Goal: Transaction & Acquisition: Purchase product/service

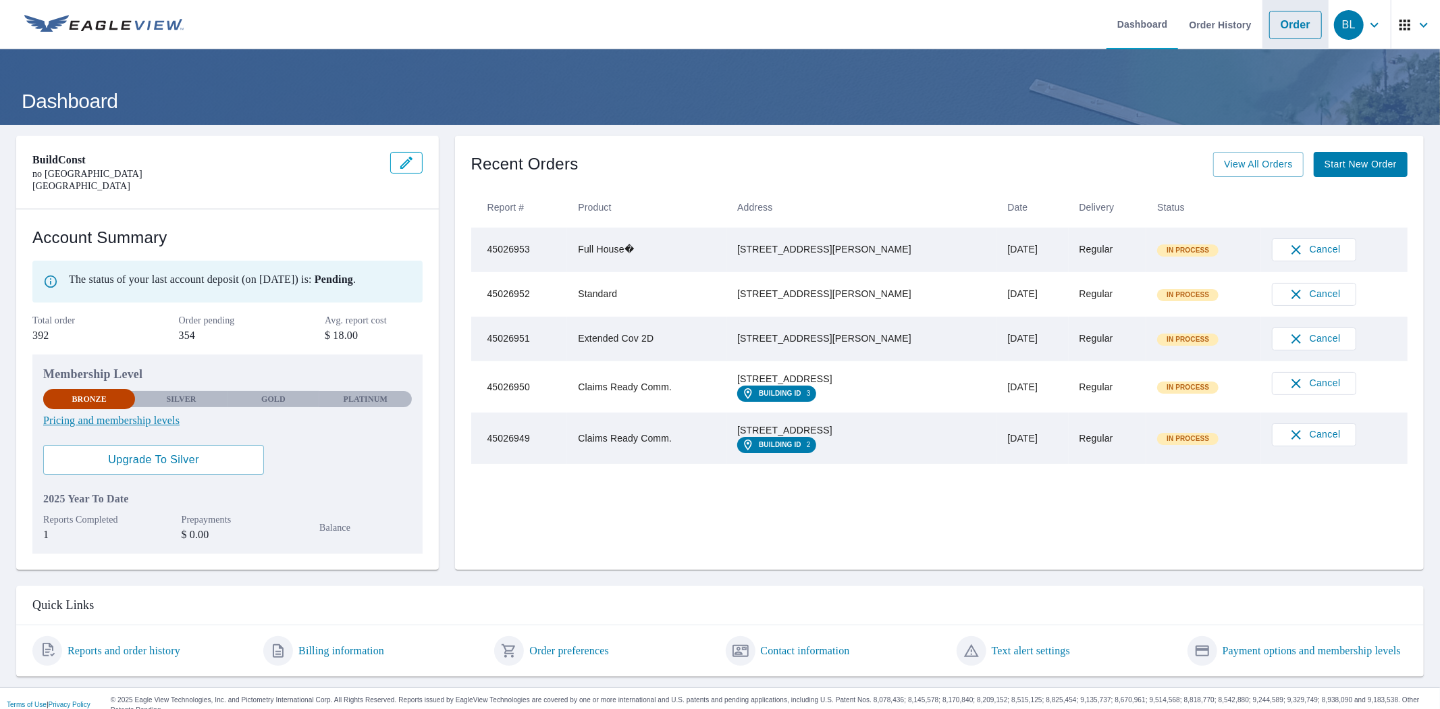
click at [1270, 26] on link "Order" at bounding box center [1296, 25] width 53 height 28
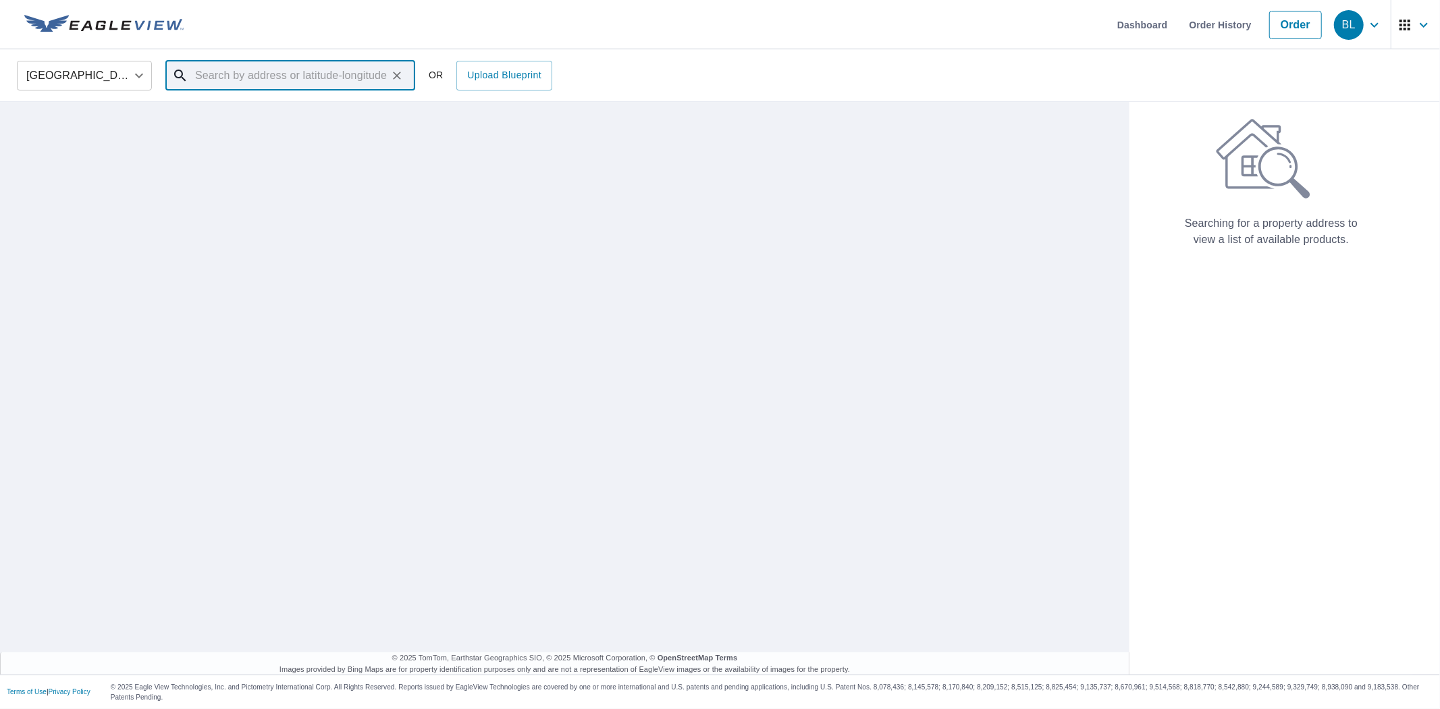
click at [286, 82] on input "text" at bounding box center [291, 76] width 192 height 38
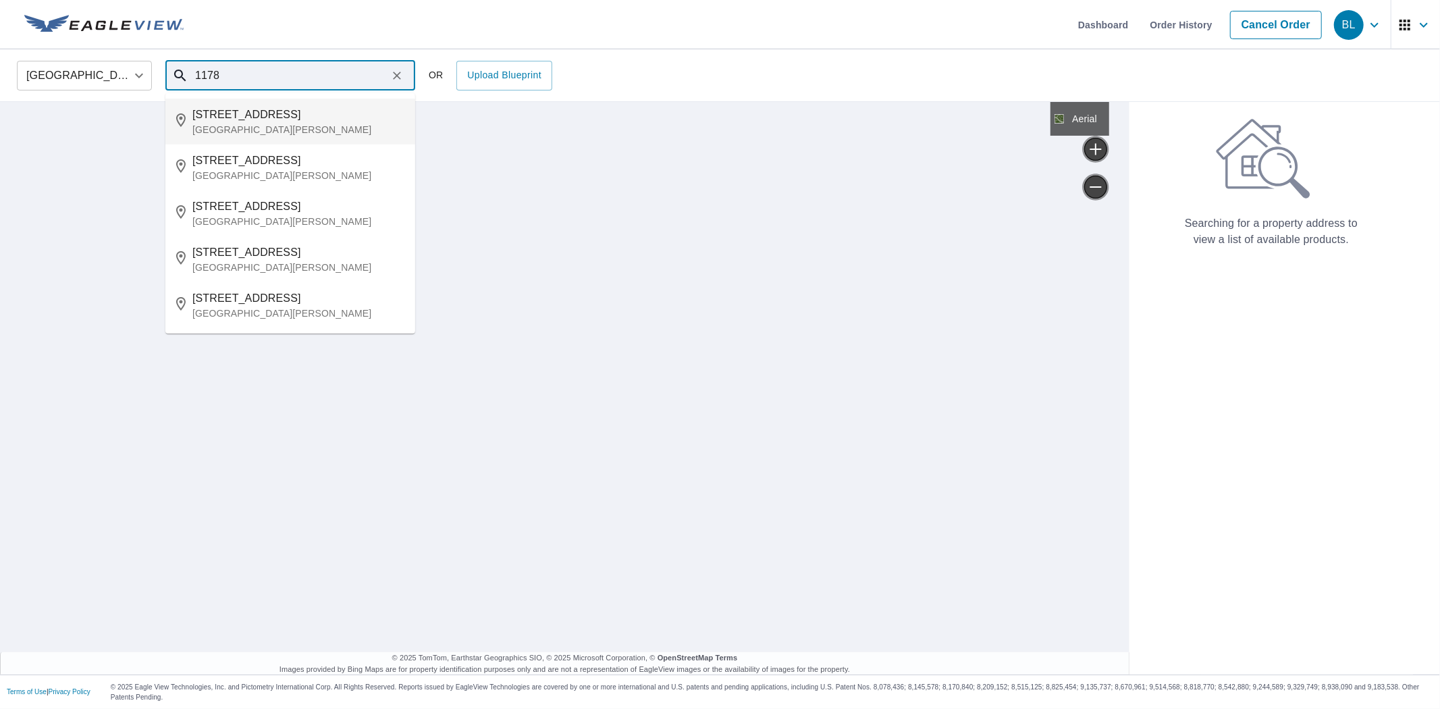
click at [302, 126] on p "[GEOGRAPHIC_DATA][PERSON_NAME]" at bounding box center [298, 130] width 212 height 14
type input "[STREET_ADDRESS][PERSON_NAME]"
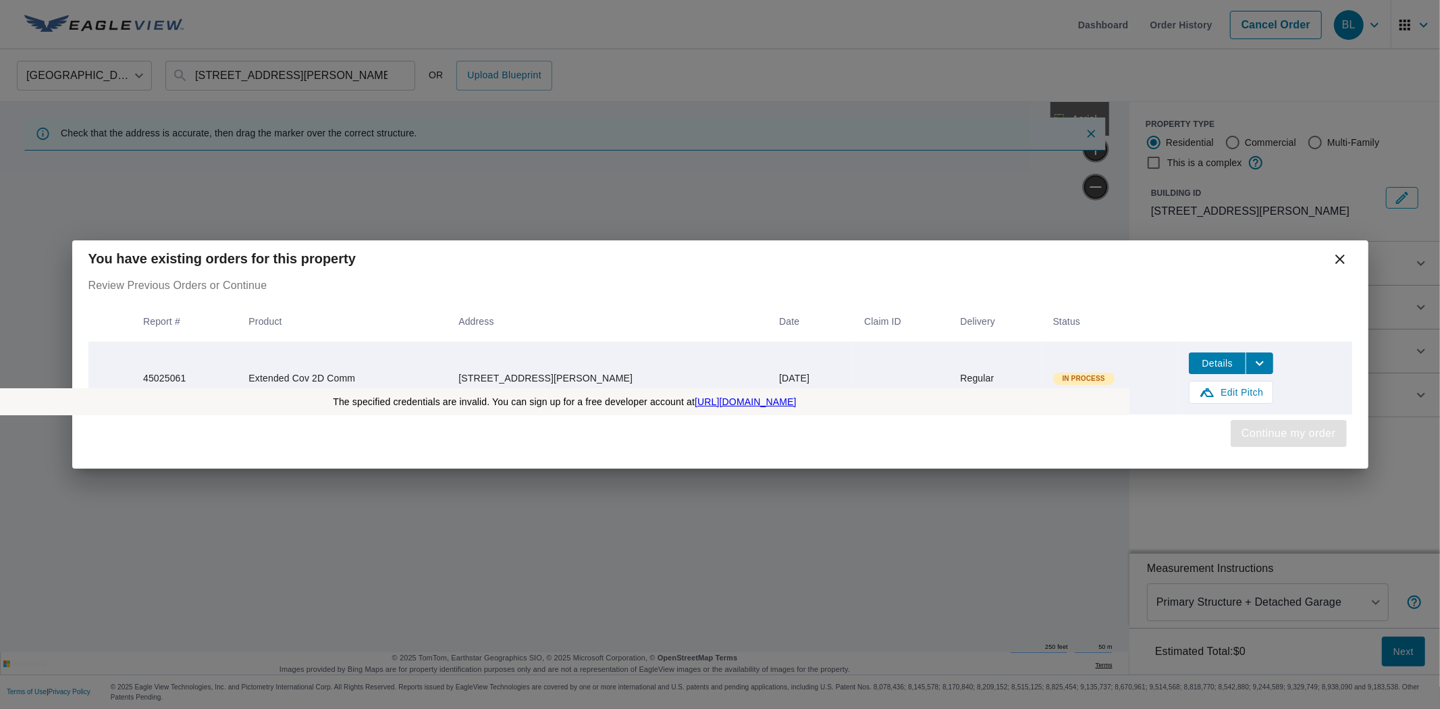
click at [1318, 430] on span "Continue my order" at bounding box center [1289, 433] width 94 height 19
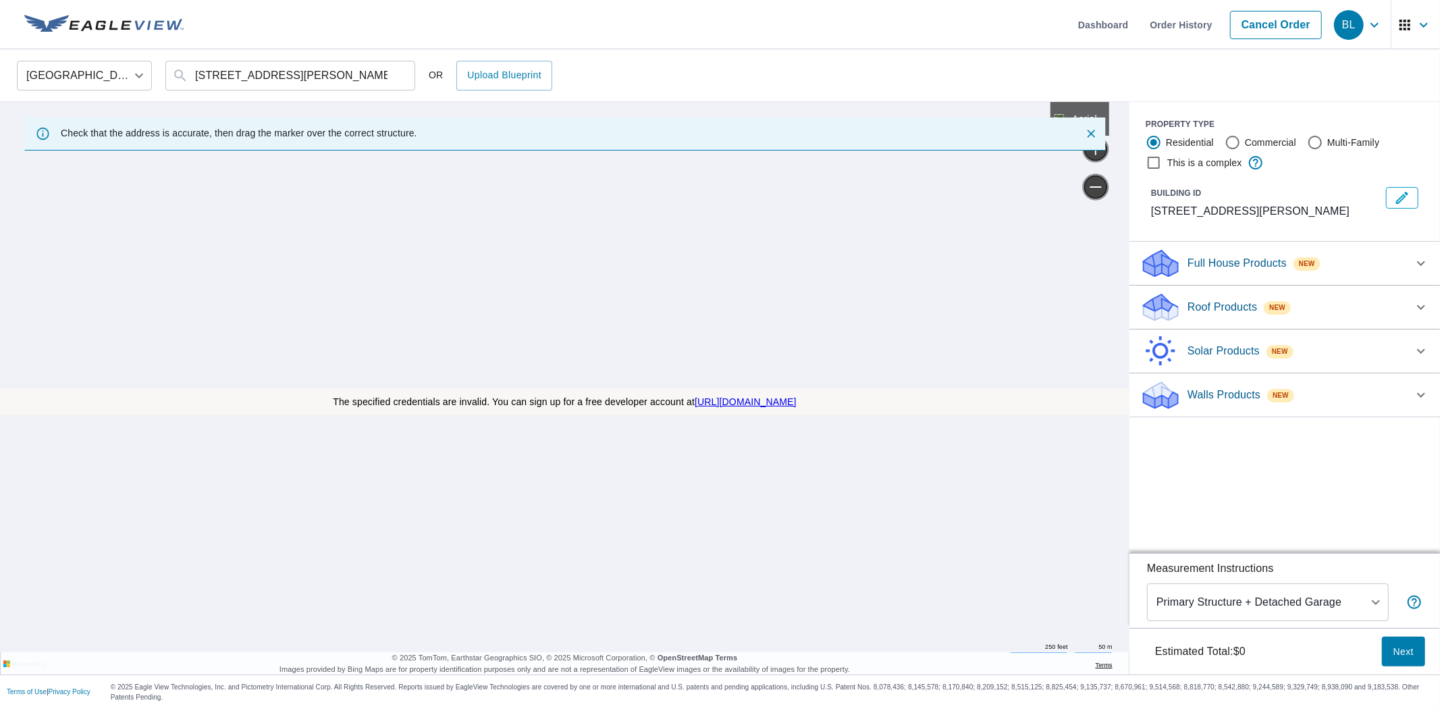
click at [1226, 265] on p "Full House Products" at bounding box center [1237, 263] width 99 height 16
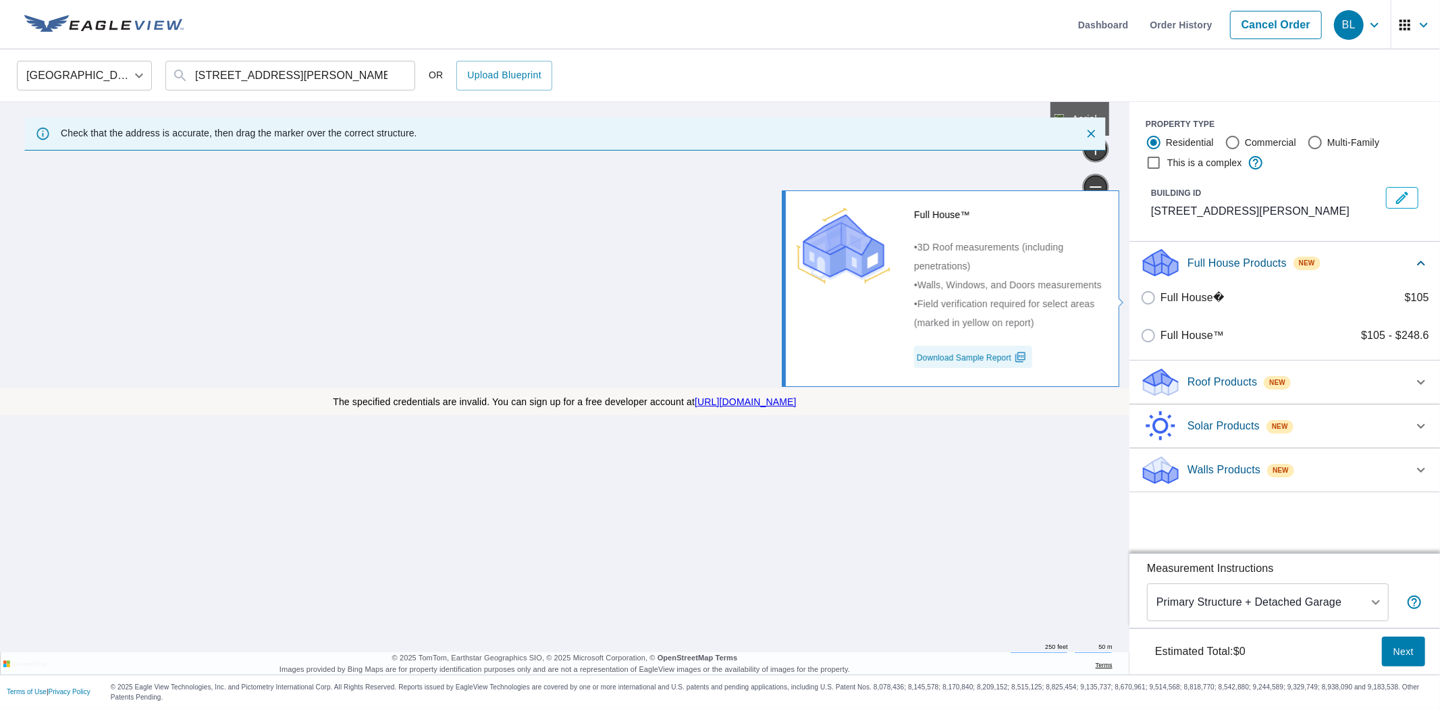
click at [1190, 292] on p "Full House�" at bounding box center [1192, 298] width 63 height 16
click at [1161, 292] on input "Full House� $105" at bounding box center [1151, 298] width 20 height 16
checkbox input "true"
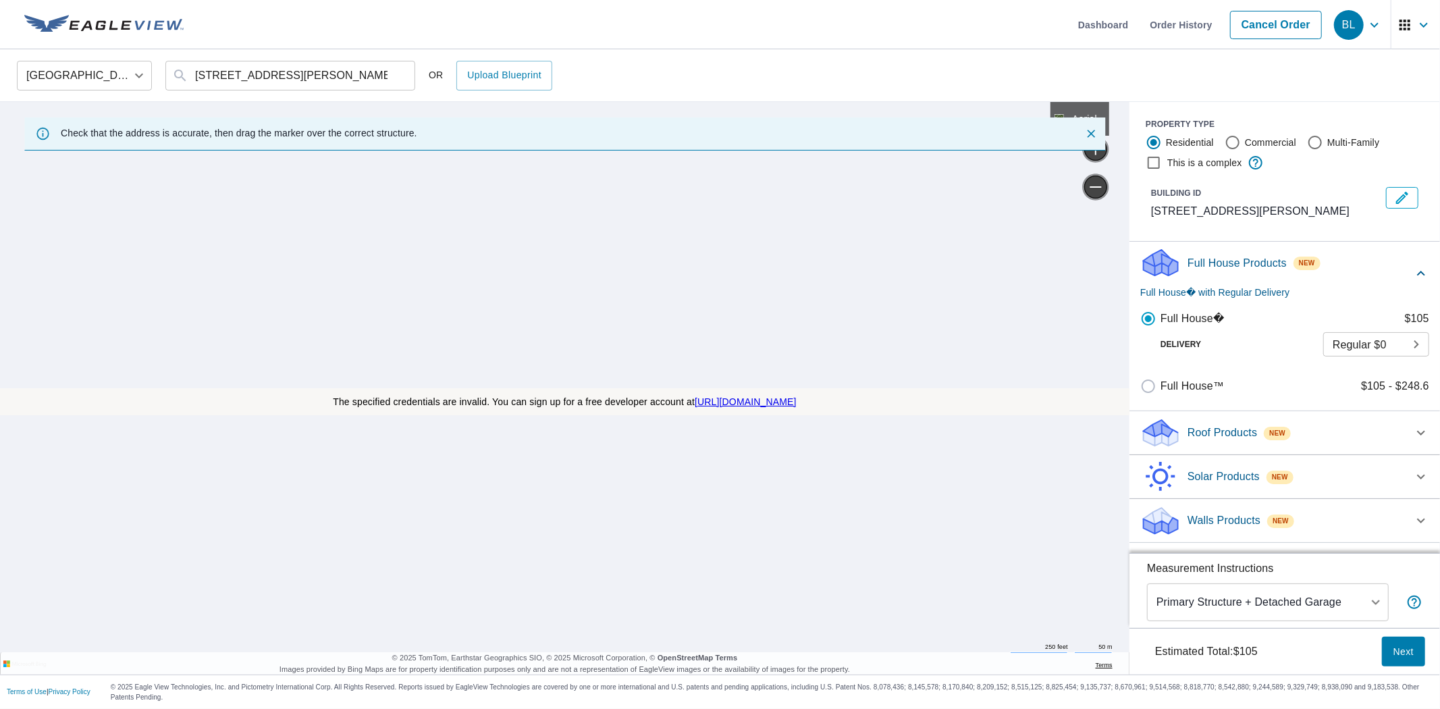
click at [1402, 642] on button "Next" at bounding box center [1403, 652] width 43 height 30
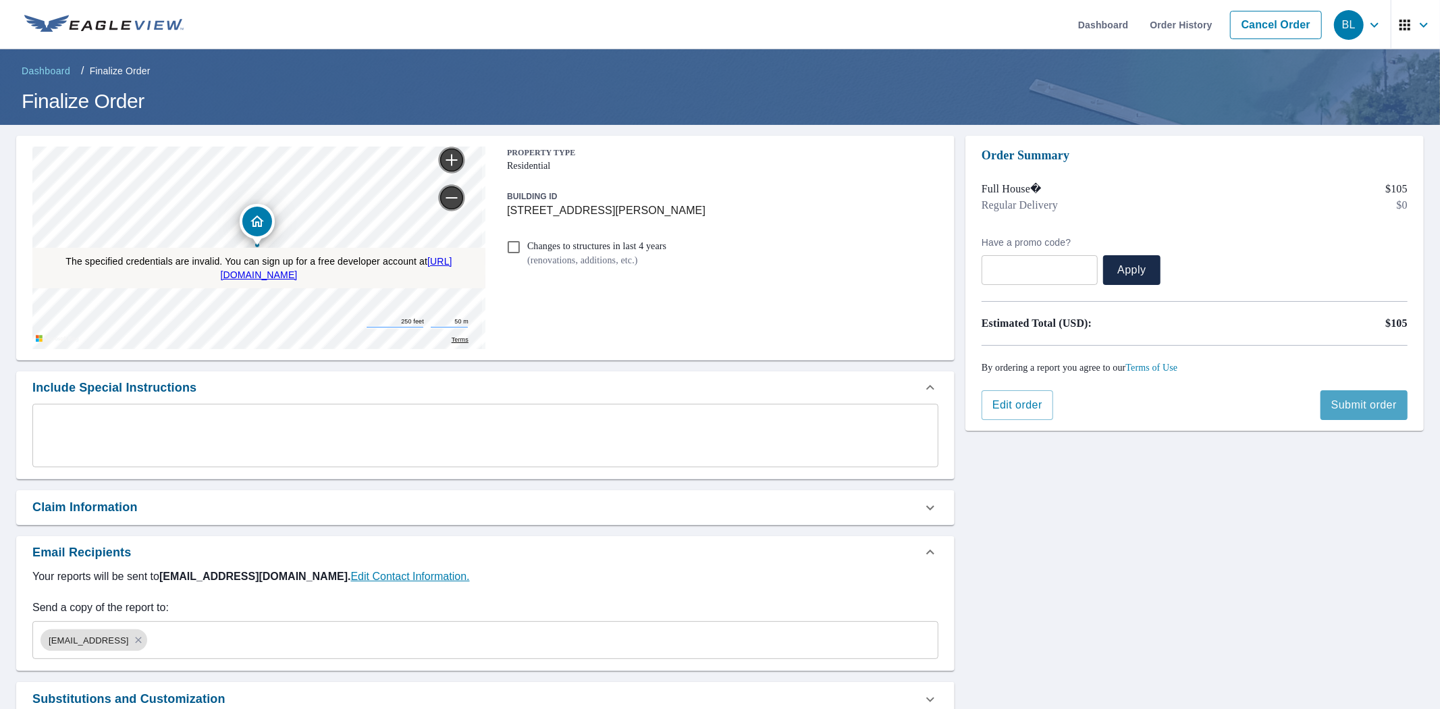
click at [1337, 412] on span "Submit order" at bounding box center [1365, 405] width 66 height 15
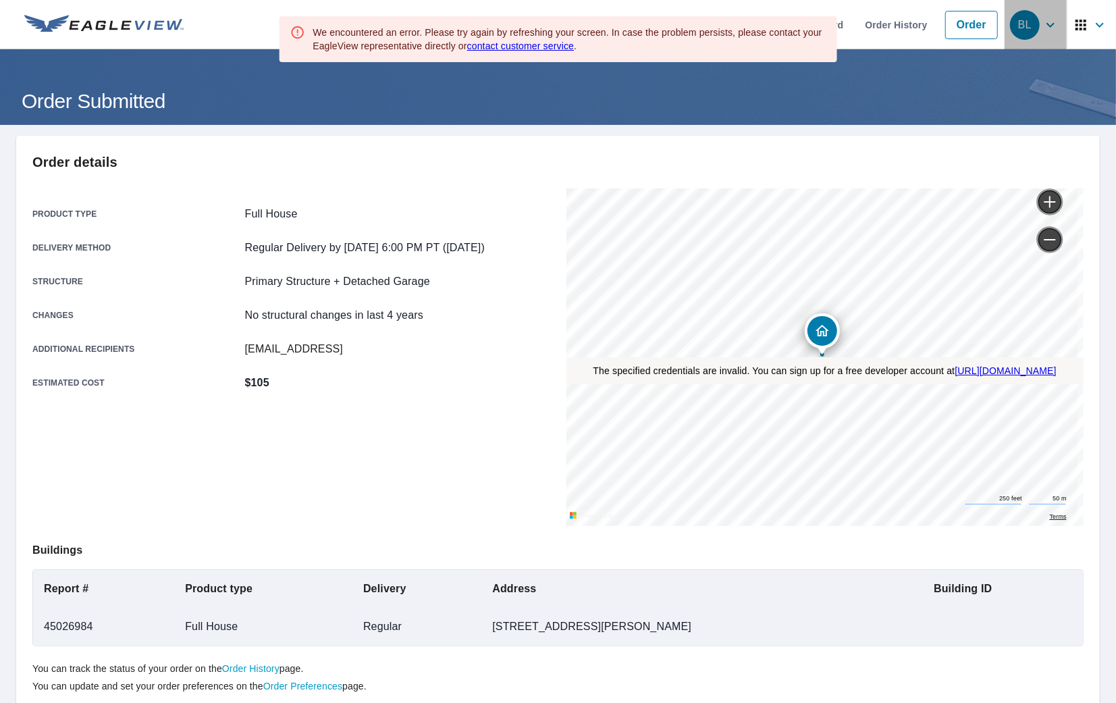
click at [1047, 21] on icon "button" at bounding box center [1051, 25] width 16 height 16
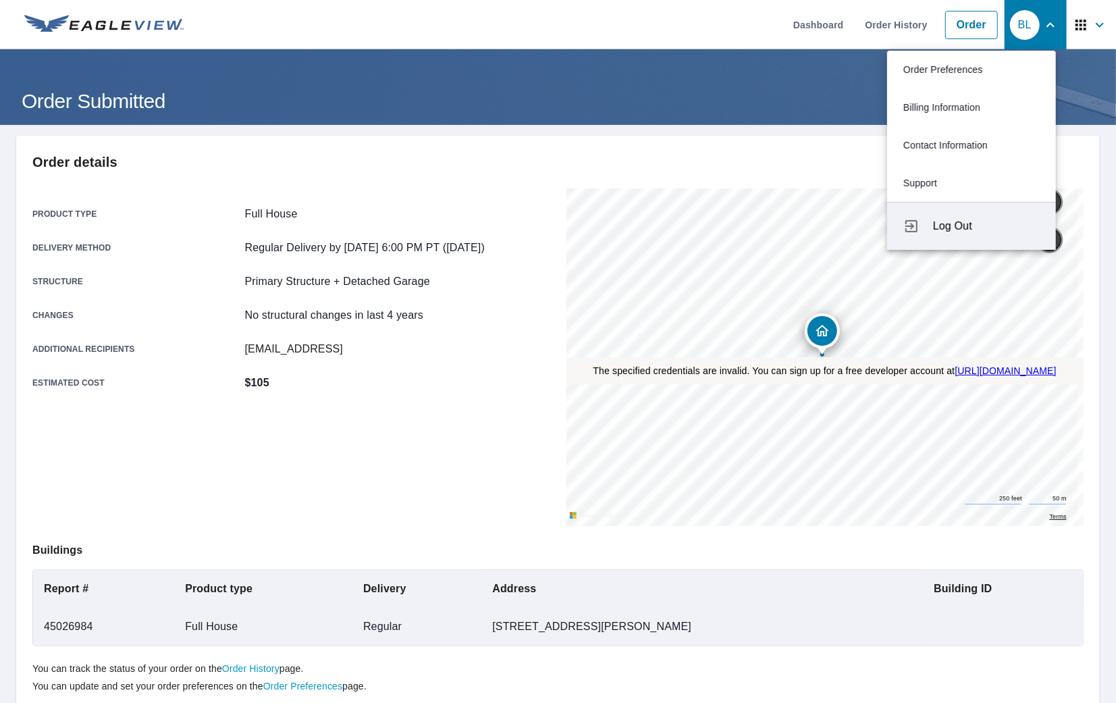
click at [968, 230] on span "Log Out" at bounding box center [986, 226] width 107 height 16
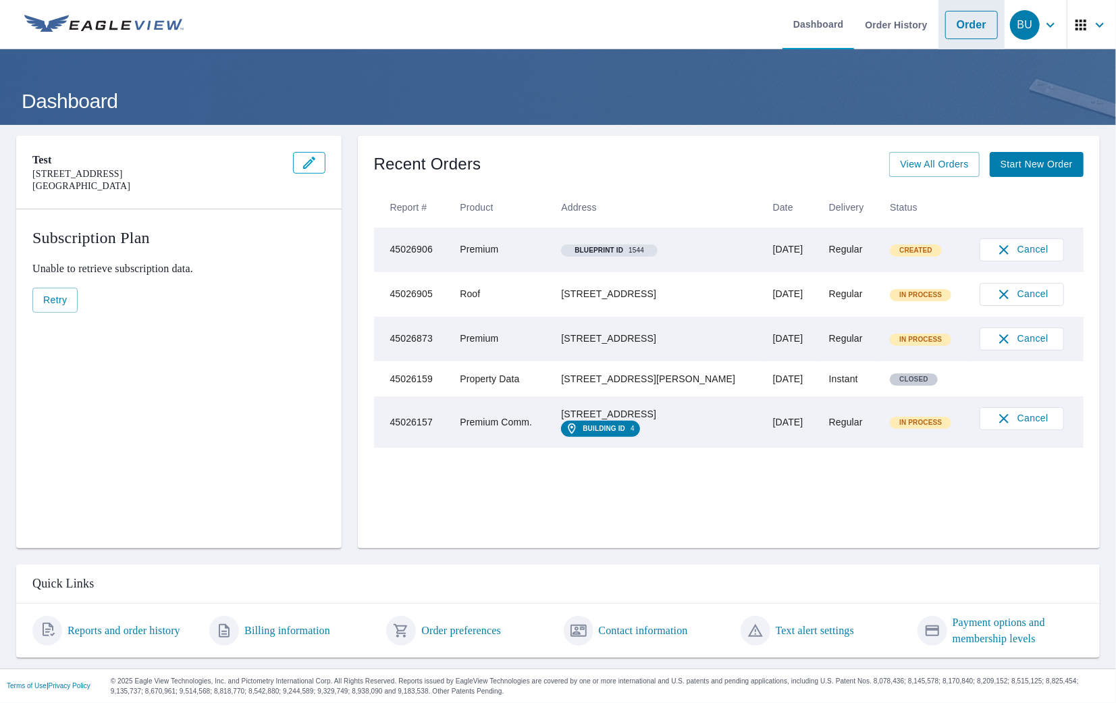
click at [971, 29] on link "Order" at bounding box center [971, 25] width 53 height 28
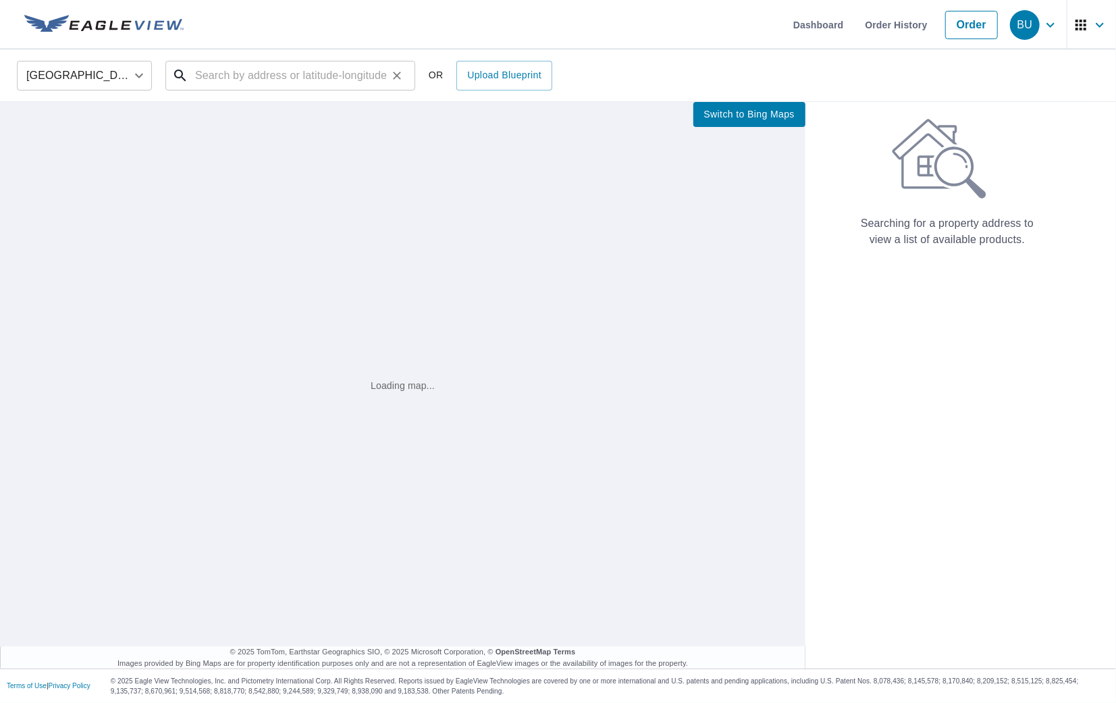
click at [358, 66] on input "text" at bounding box center [291, 76] width 192 height 38
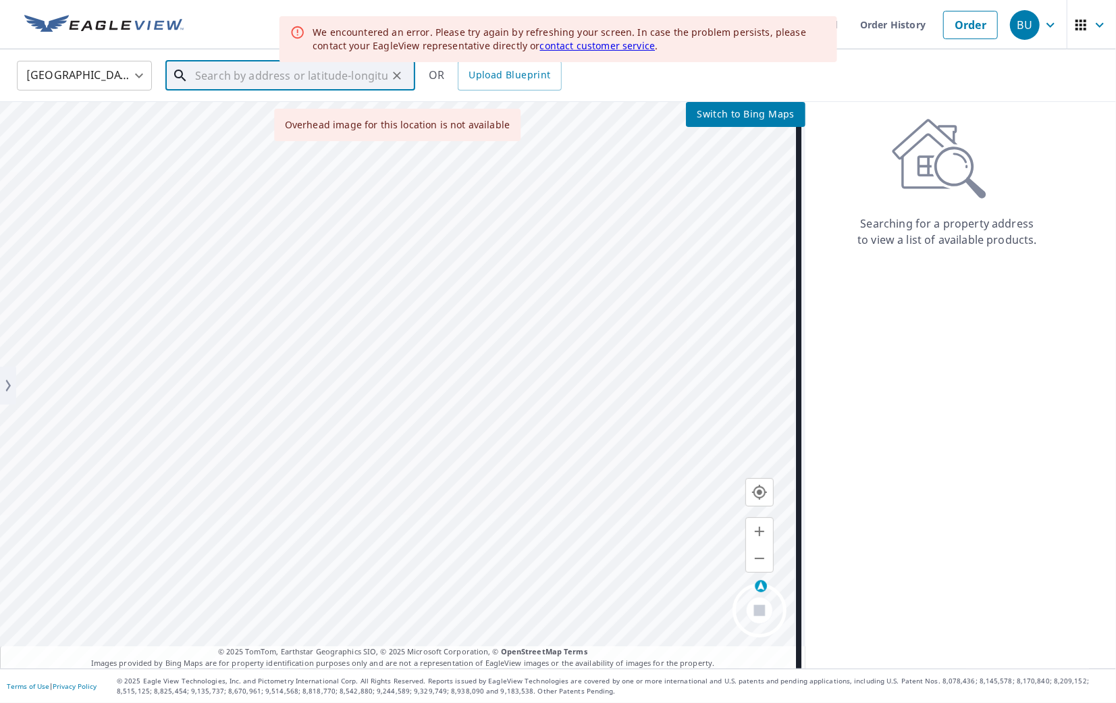
click at [339, 79] on input "text" at bounding box center [291, 76] width 192 height 38
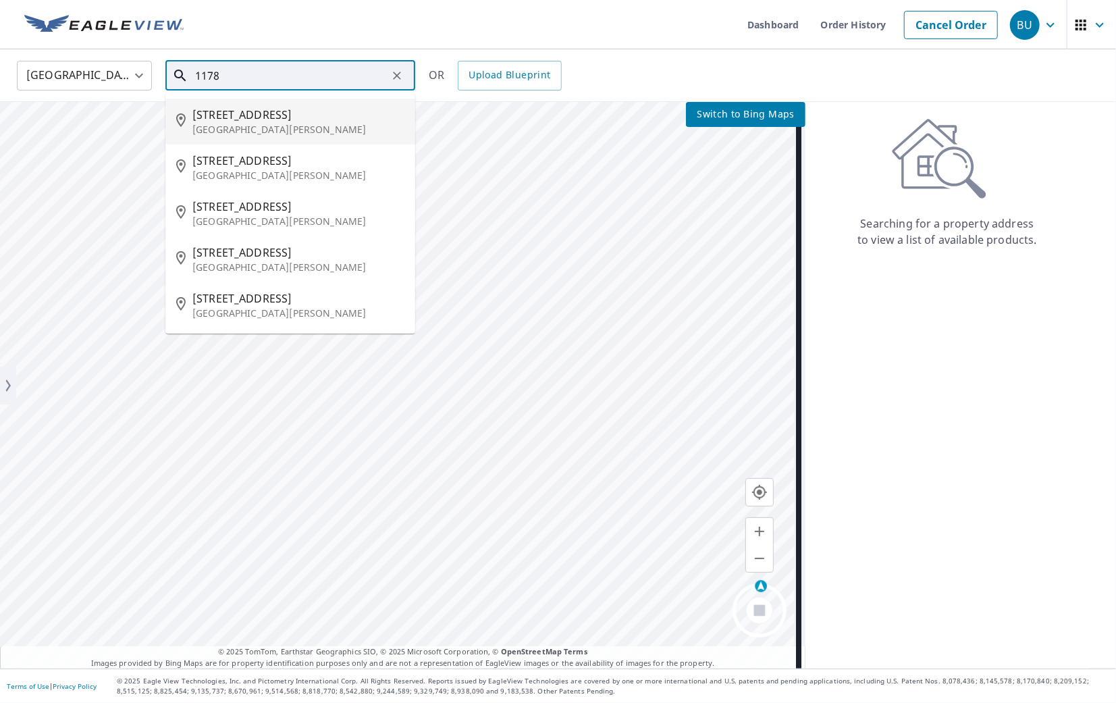
click at [280, 122] on span "[STREET_ADDRESS]" at bounding box center [298, 115] width 212 height 16
type input "[STREET_ADDRESS][PERSON_NAME]"
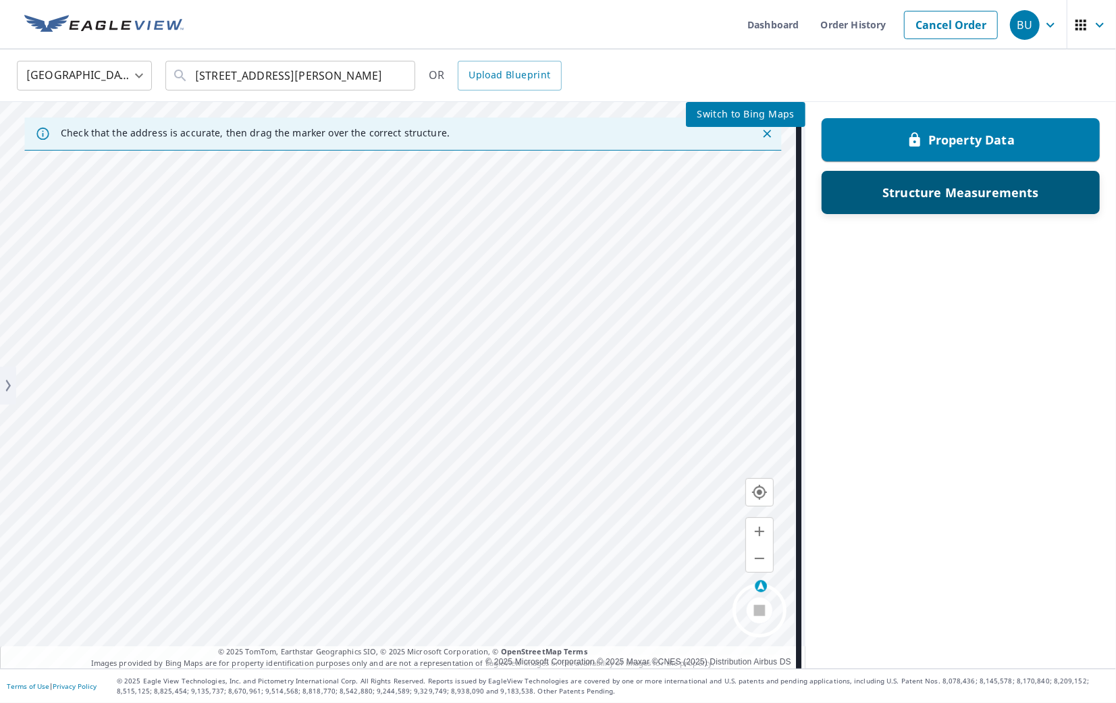
click at [1043, 181] on div "Structure Measurements" at bounding box center [960, 192] width 243 height 24
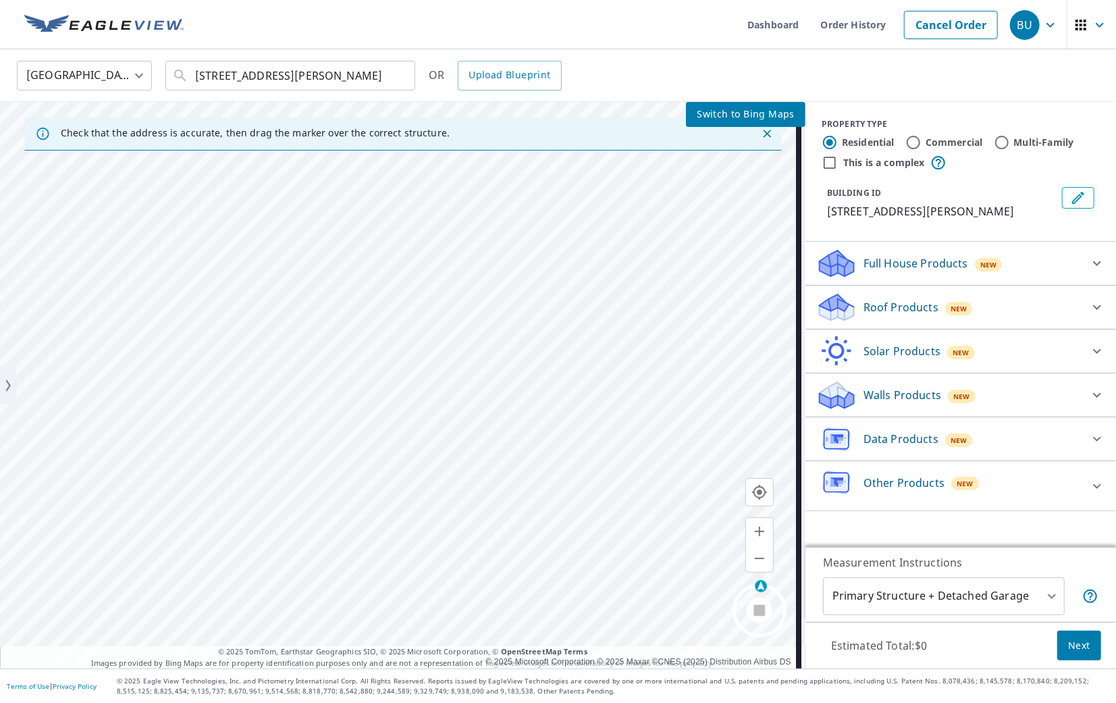
click at [887, 309] on p "Roof Products" at bounding box center [901, 307] width 75 height 16
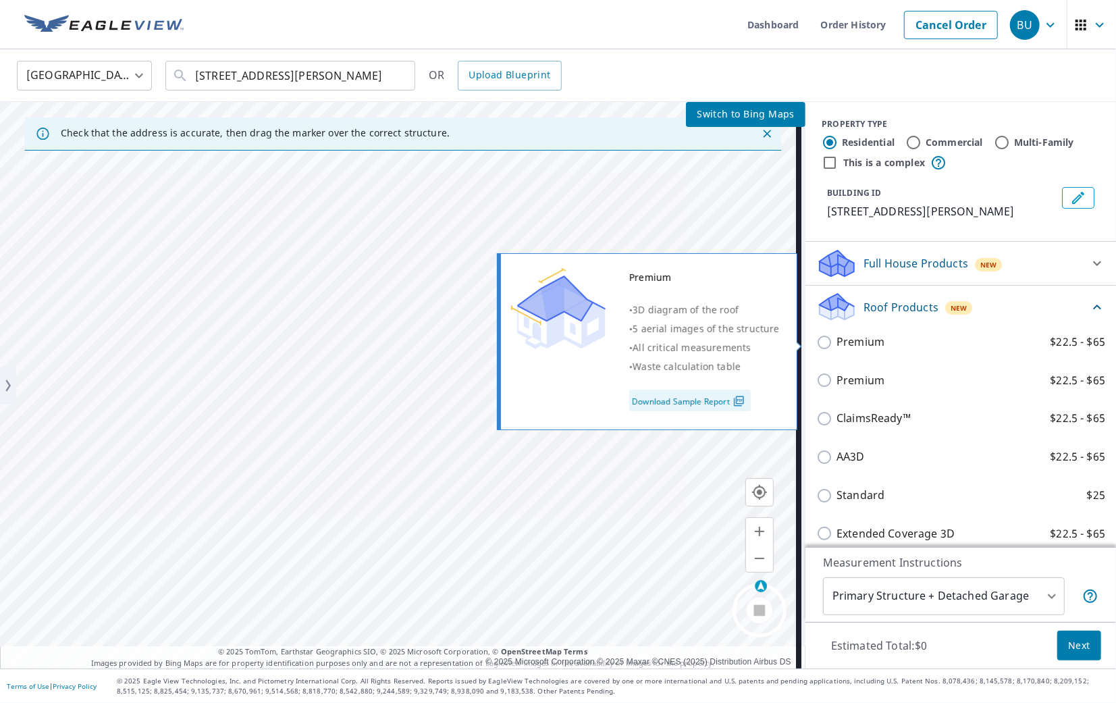
click at [848, 336] on p "Premium" at bounding box center [861, 342] width 48 height 17
click at [837, 336] on input "Premium $22.5 - $65" at bounding box center [826, 342] width 20 height 16
checkbox input "true"
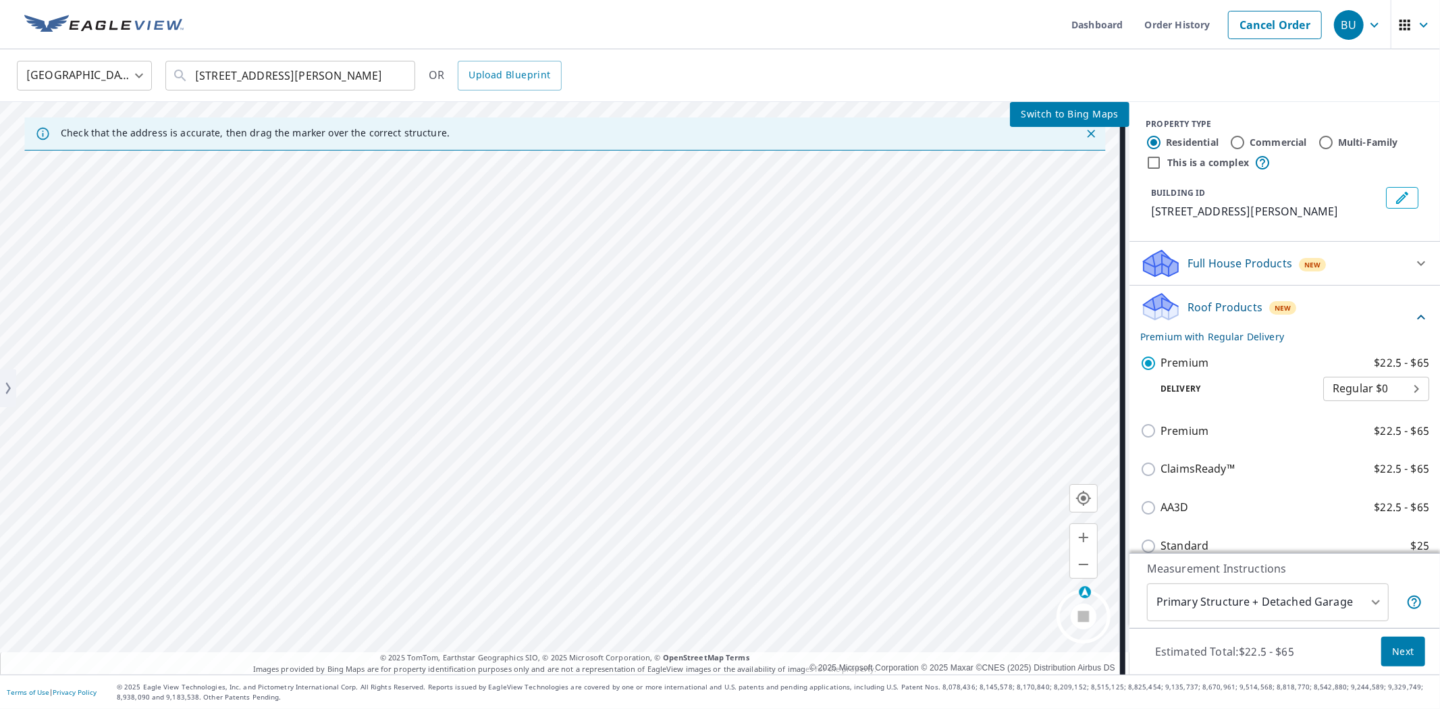
click at [1116, 652] on span "Next" at bounding box center [1404, 652] width 22 height 17
